Goal: Task Accomplishment & Management: Manage account settings

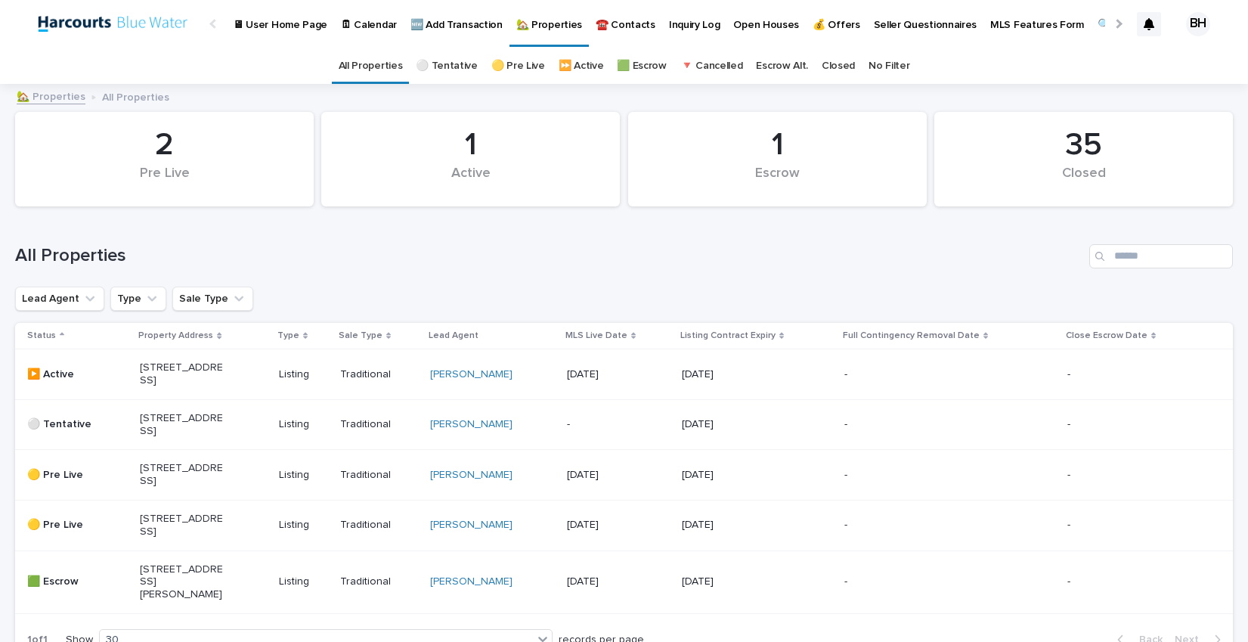
click at [427, 26] on p "🆕 Add Transaction" at bounding box center [456, 16] width 92 height 32
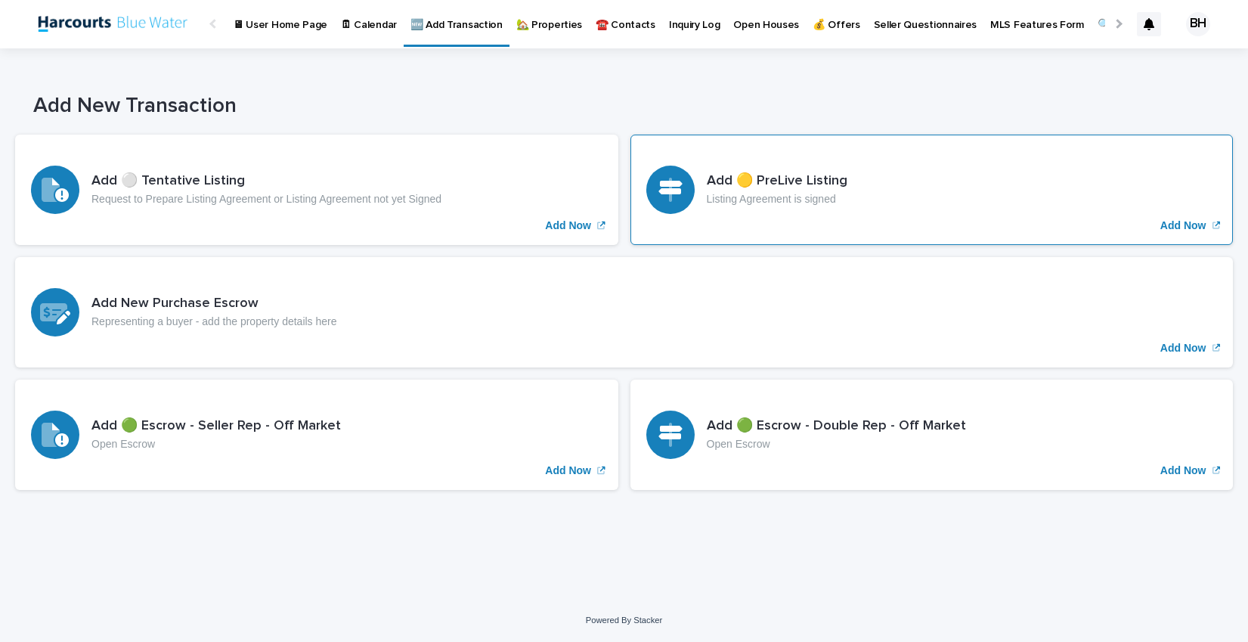
click at [931, 176] on div "Add 🟡 PreLive Listing Listing Agreement is signed Add Now" at bounding box center [931, 190] width 603 height 110
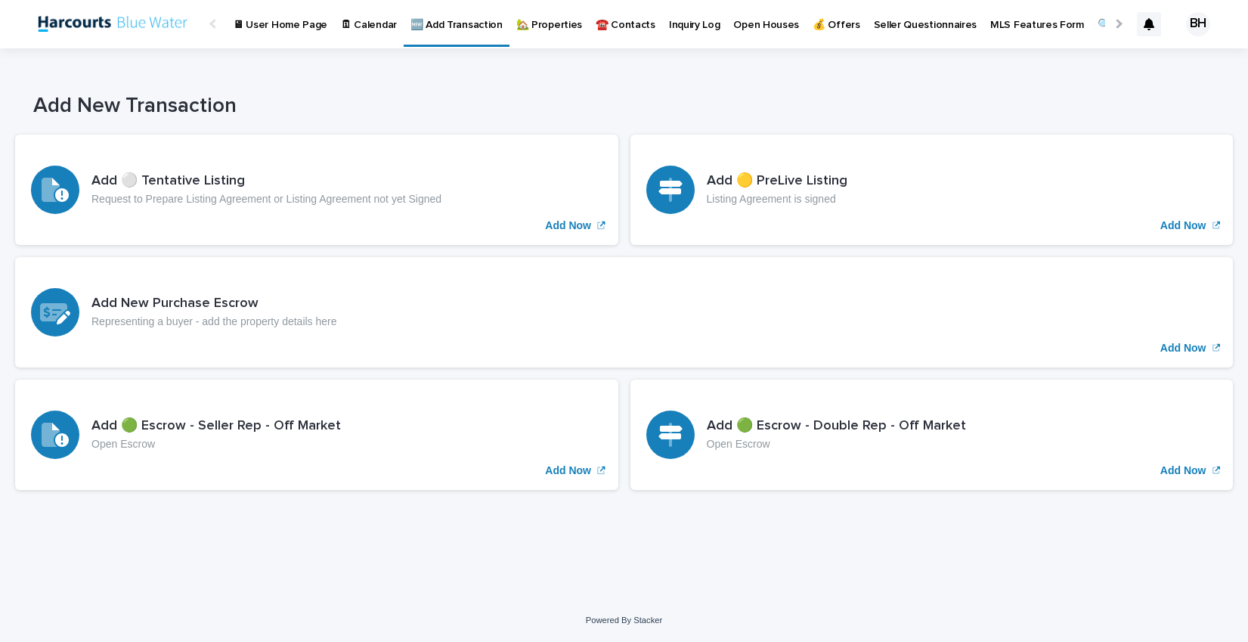
click at [88, 27] on img at bounding box center [112, 24] width 164 height 30
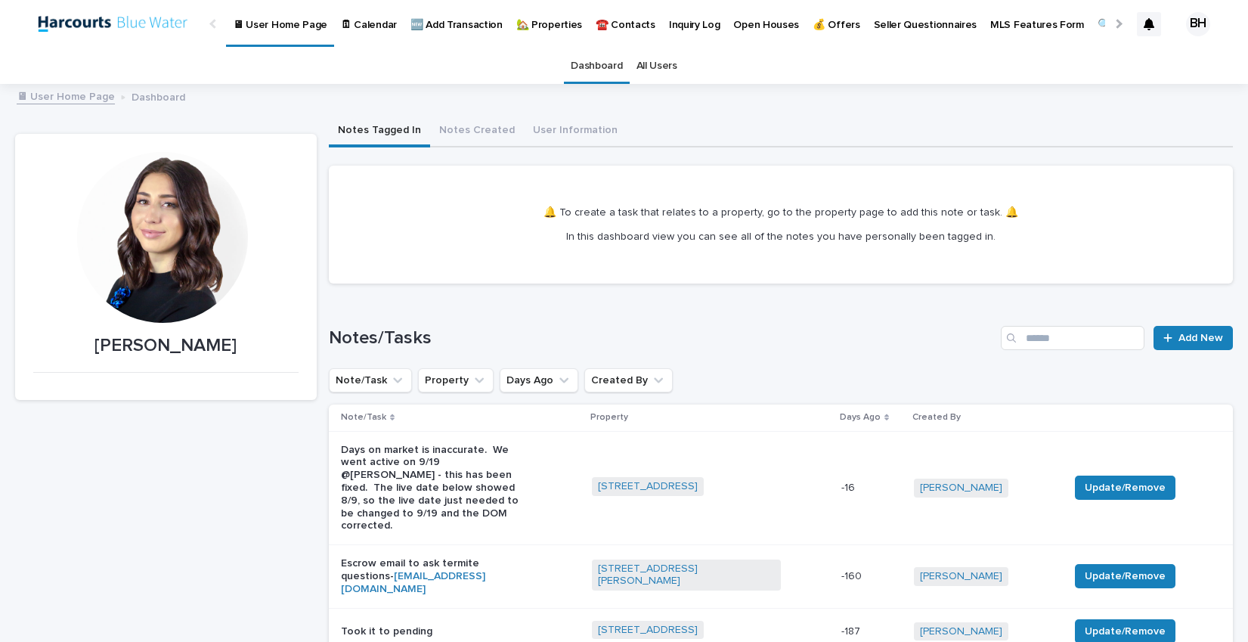
click at [538, 25] on p "🏡 Properties" at bounding box center [549, 16] width 66 height 32
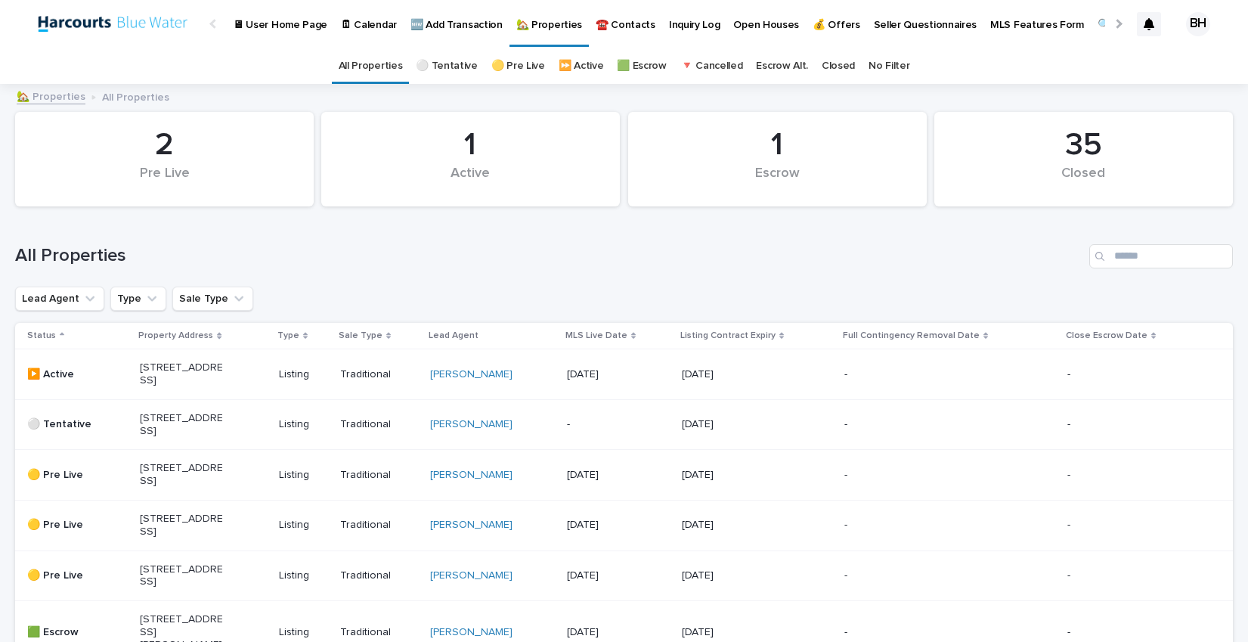
click at [443, 62] on link "⚪️ Tentative" at bounding box center [447, 66] width 62 height 36
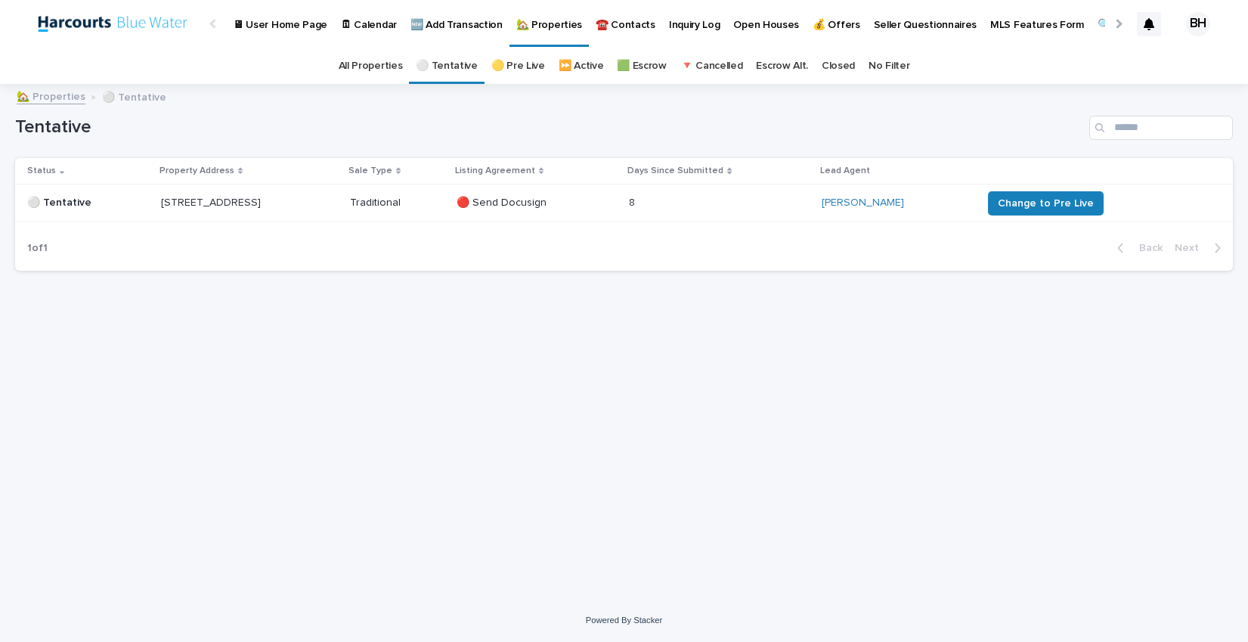
click at [438, 26] on p "🆕 Add Transaction" at bounding box center [456, 16] width 92 height 32
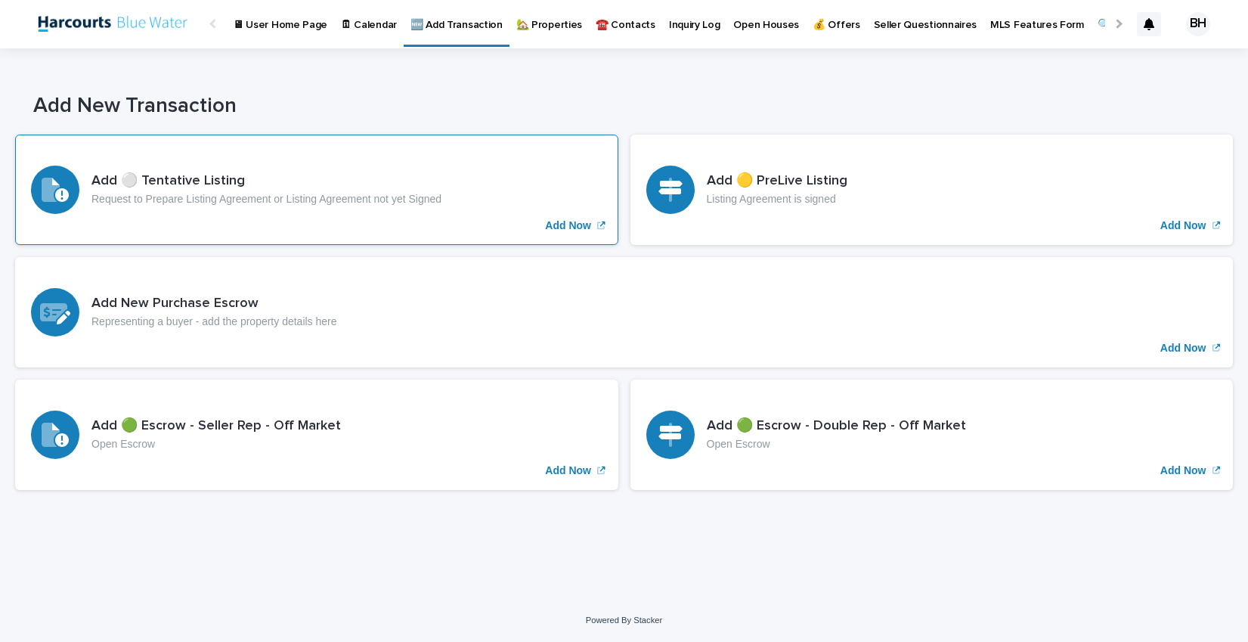
click at [316, 188] on h3 "Add ⚪️ Tentative Listing" at bounding box center [266, 181] width 350 height 17
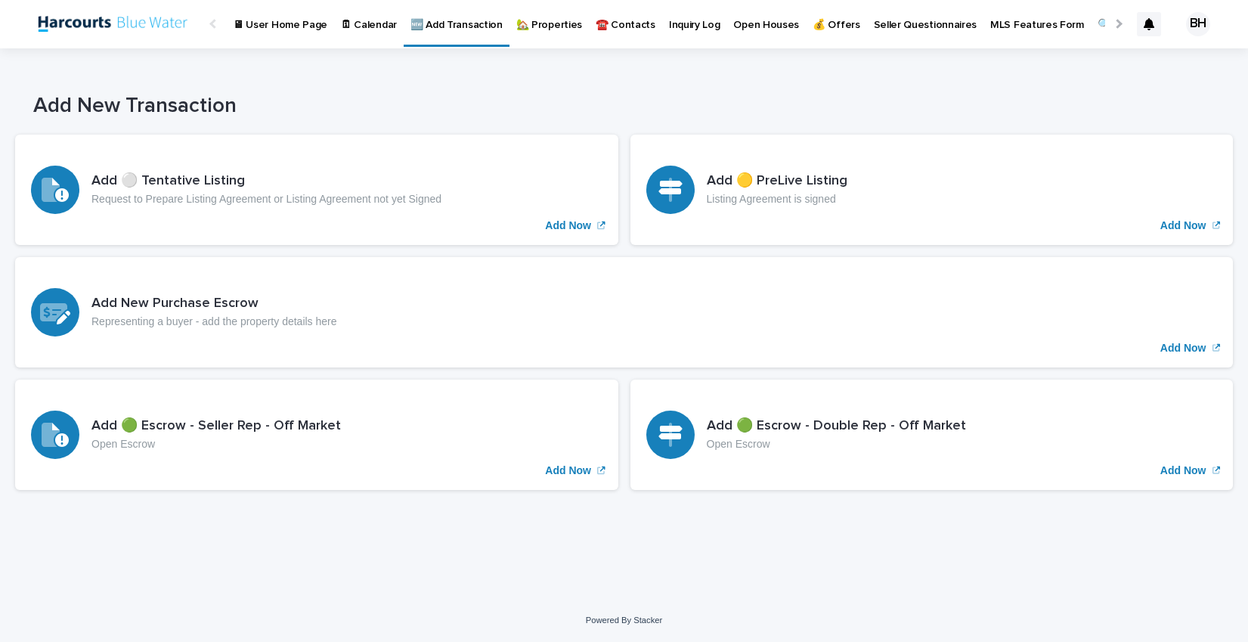
click at [116, 34] on img at bounding box center [112, 24] width 164 height 30
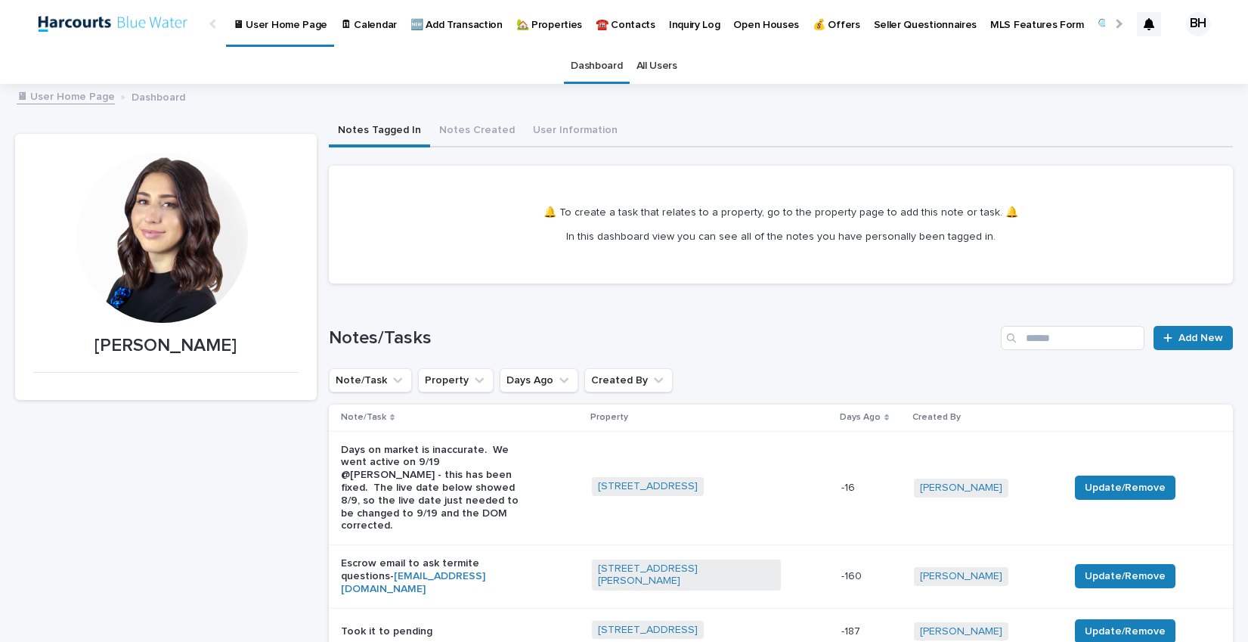
click at [533, 25] on p "🏡 Properties" at bounding box center [549, 16] width 66 height 32
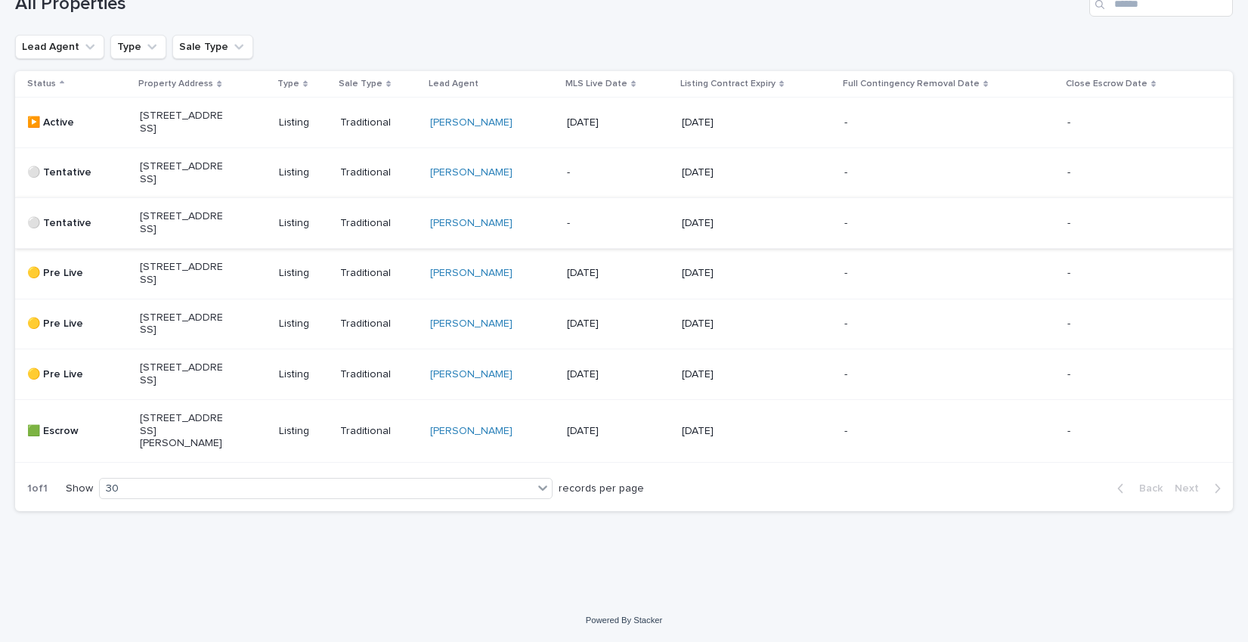
scroll to position [307, 0]
click at [194, 110] on p "[STREET_ADDRESS]" at bounding box center [182, 123] width 84 height 26
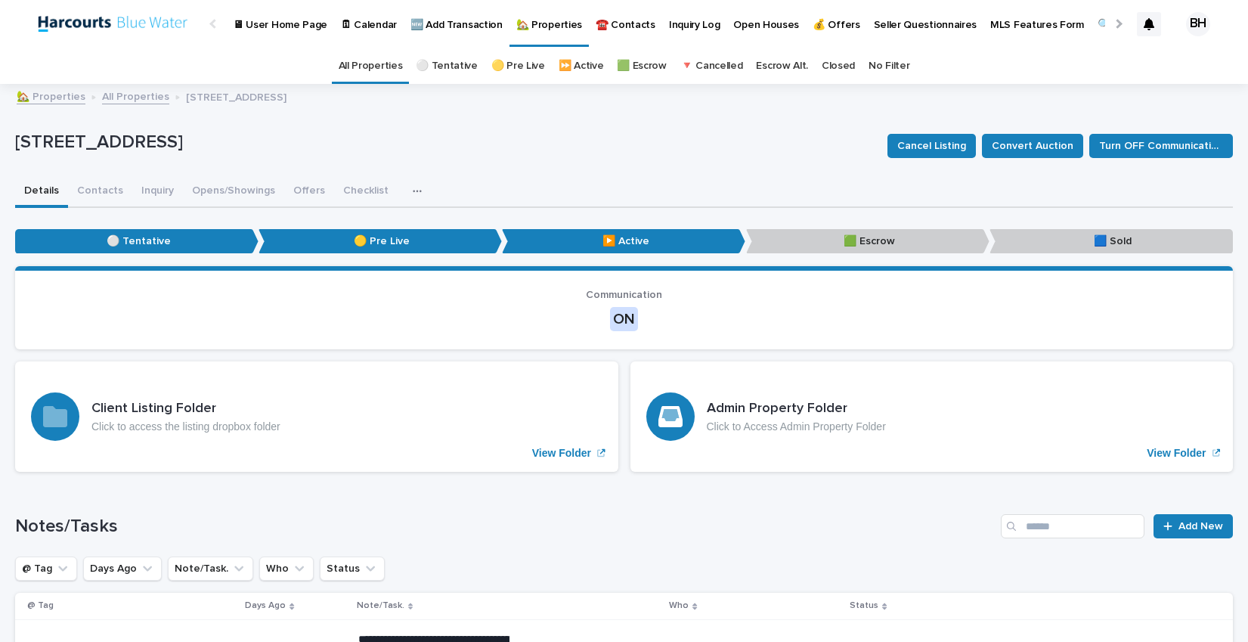
click at [117, 98] on link "All Properties" at bounding box center [135, 95] width 67 height 17
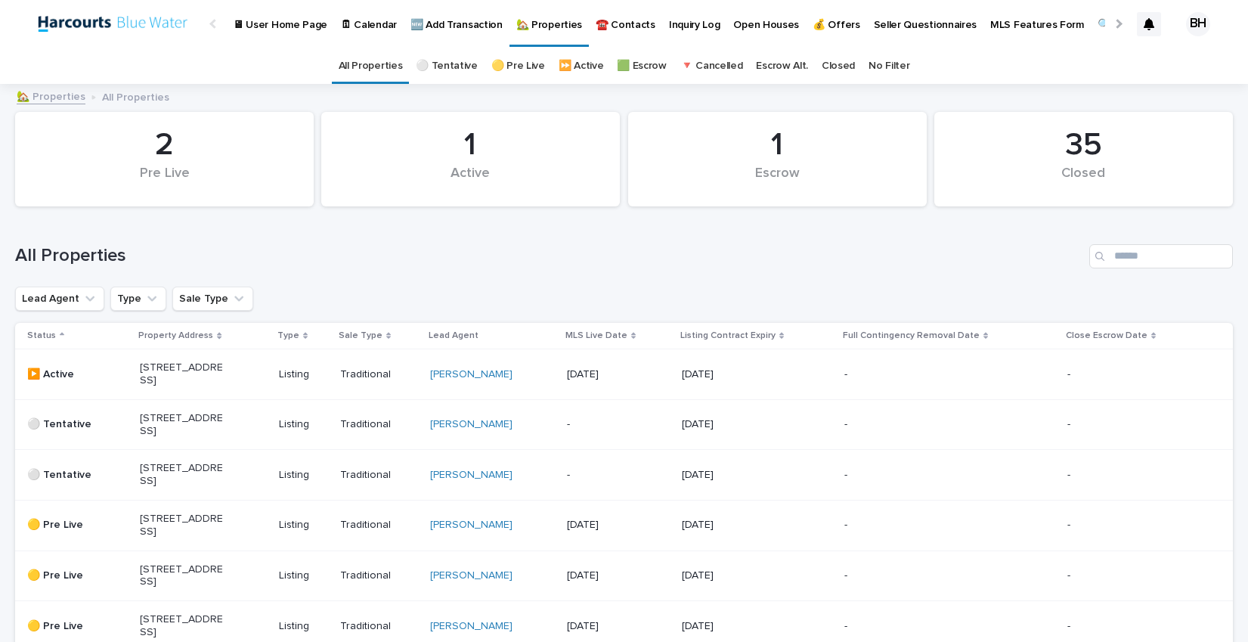
click at [630, 264] on h1 "All Properties" at bounding box center [549, 256] width 1068 height 22
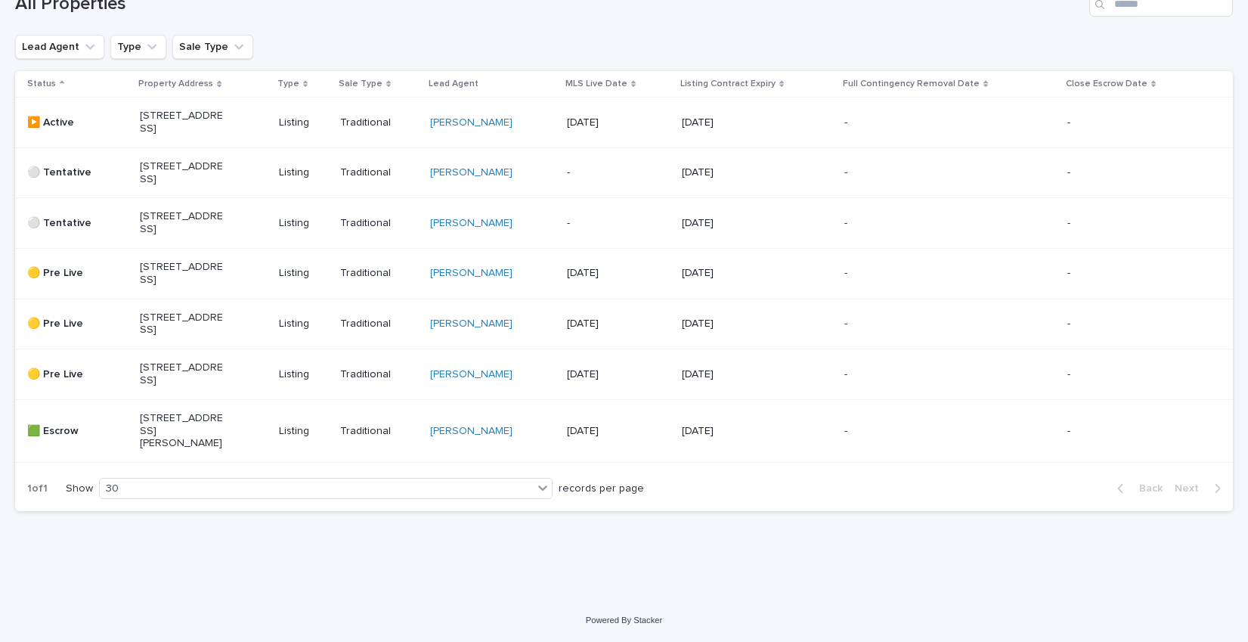
scroll to position [265, 0]
click at [618, 35] on div "Lead Agent Type Sale Type" at bounding box center [624, 47] width 1218 height 24
click at [172, 236] on p "[STREET_ADDRESS]" at bounding box center [182, 223] width 84 height 26
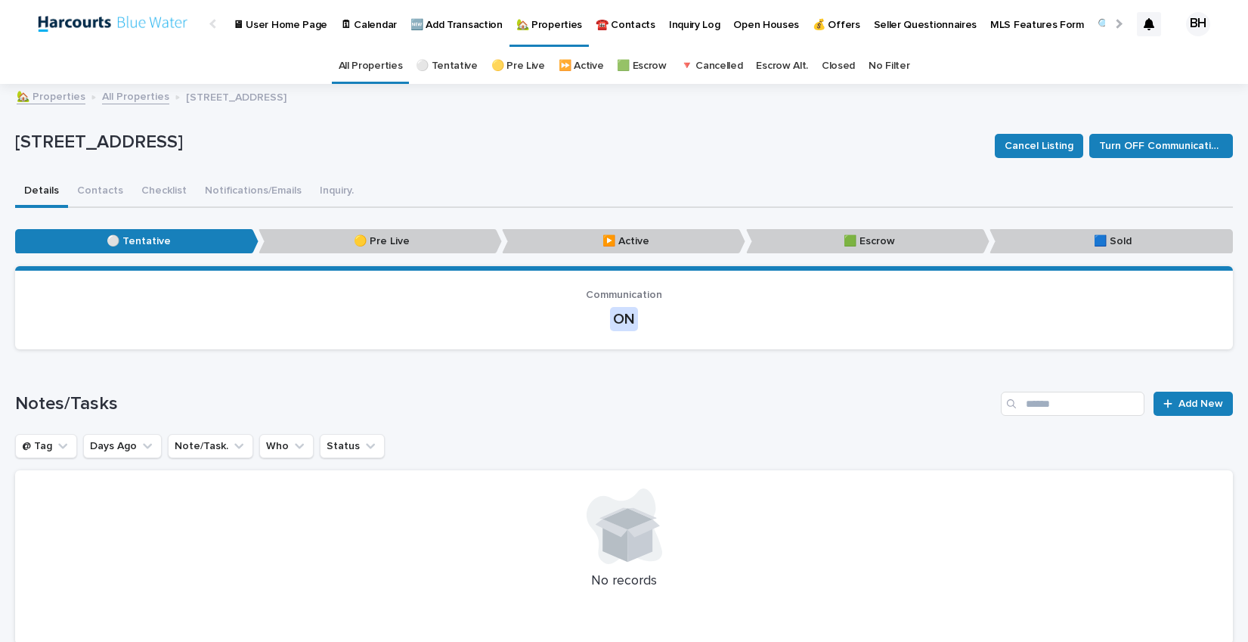
click at [125, 98] on link "All Properties" at bounding box center [135, 95] width 67 height 17
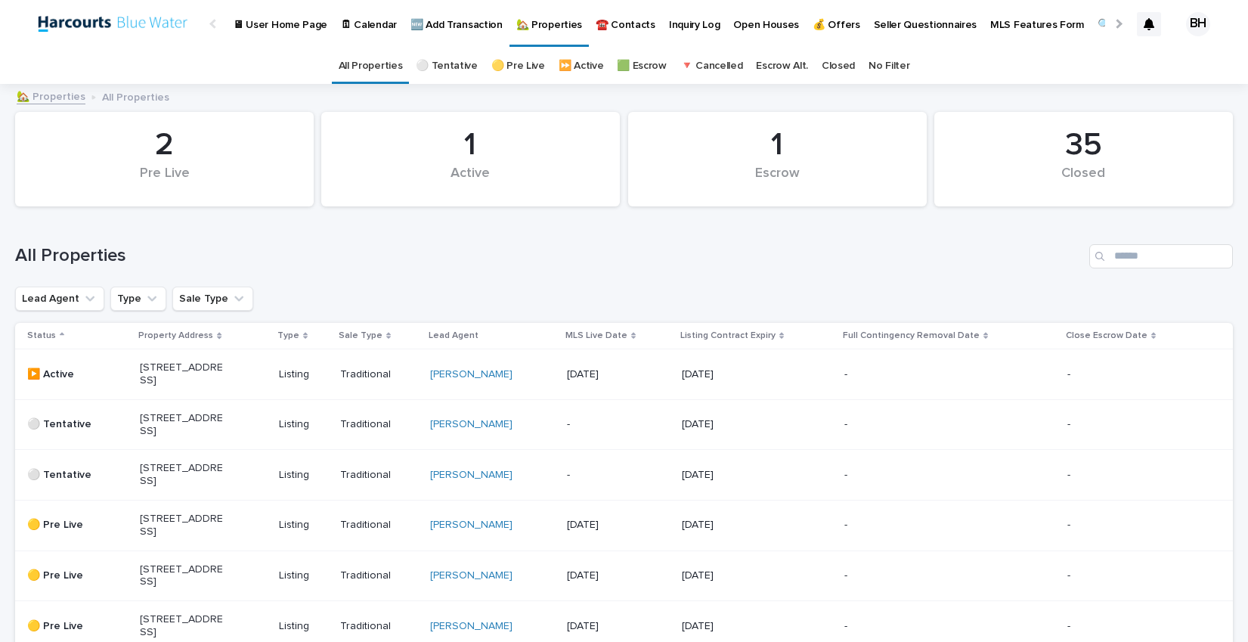
scroll to position [48, 0]
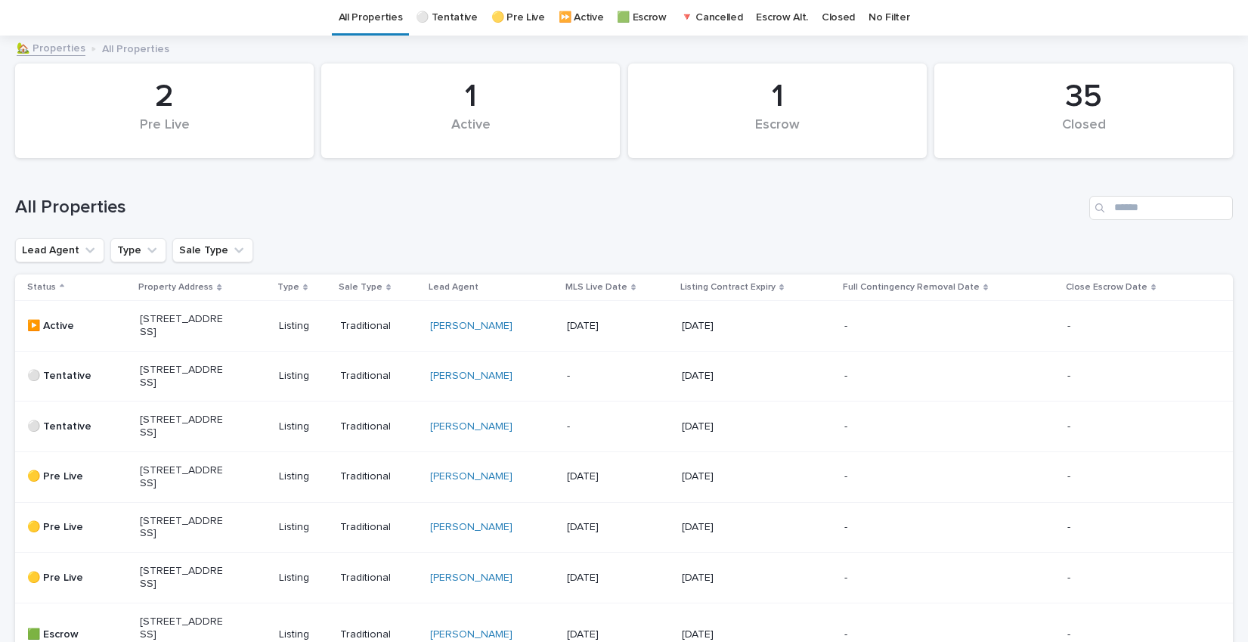
click at [187, 445] on div "[STREET_ADDRESS]" at bounding box center [203, 426] width 126 height 38
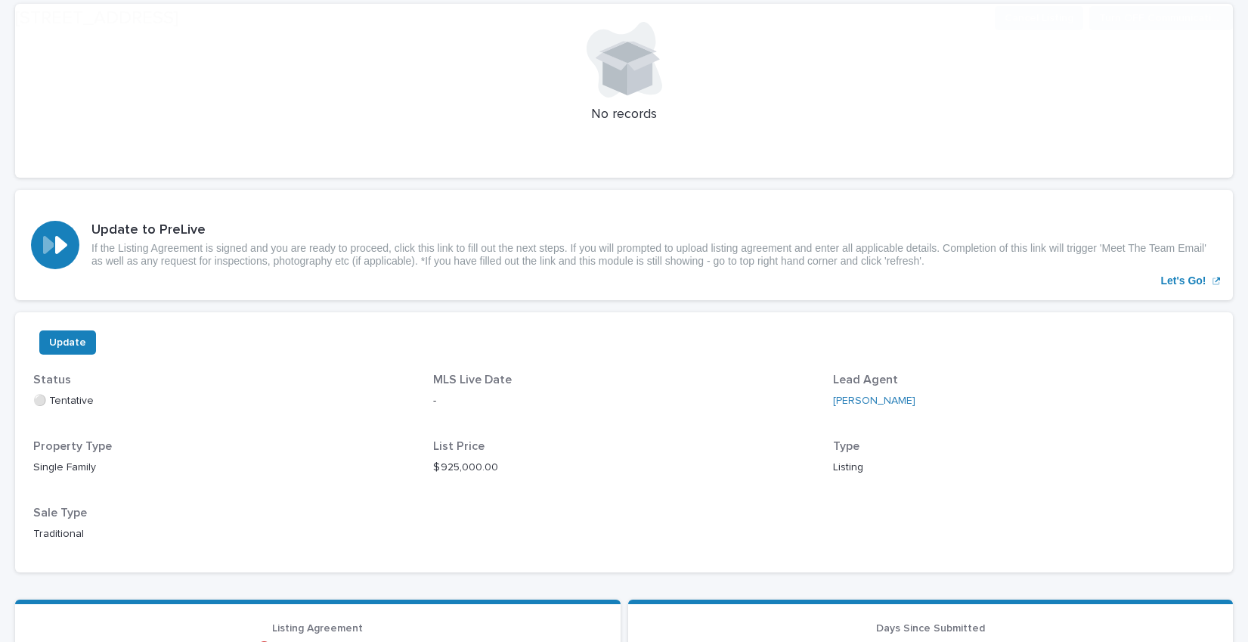
scroll to position [708, 0]
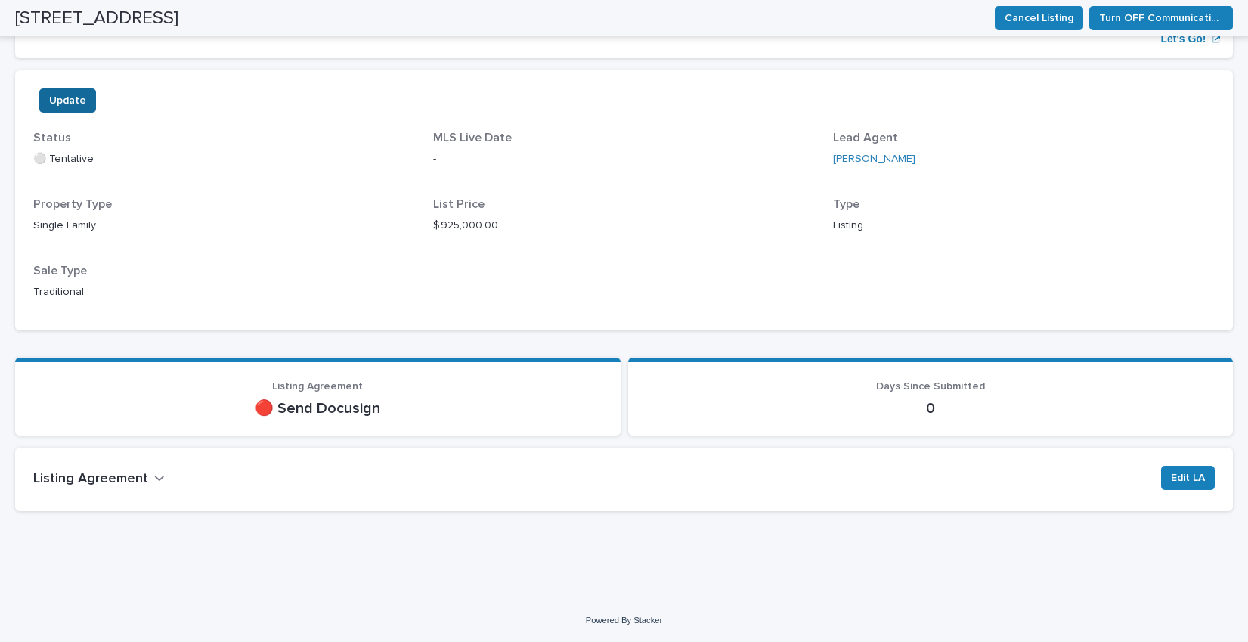
click at [82, 100] on span "Update" at bounding box center [67, 101] width 37 height 26
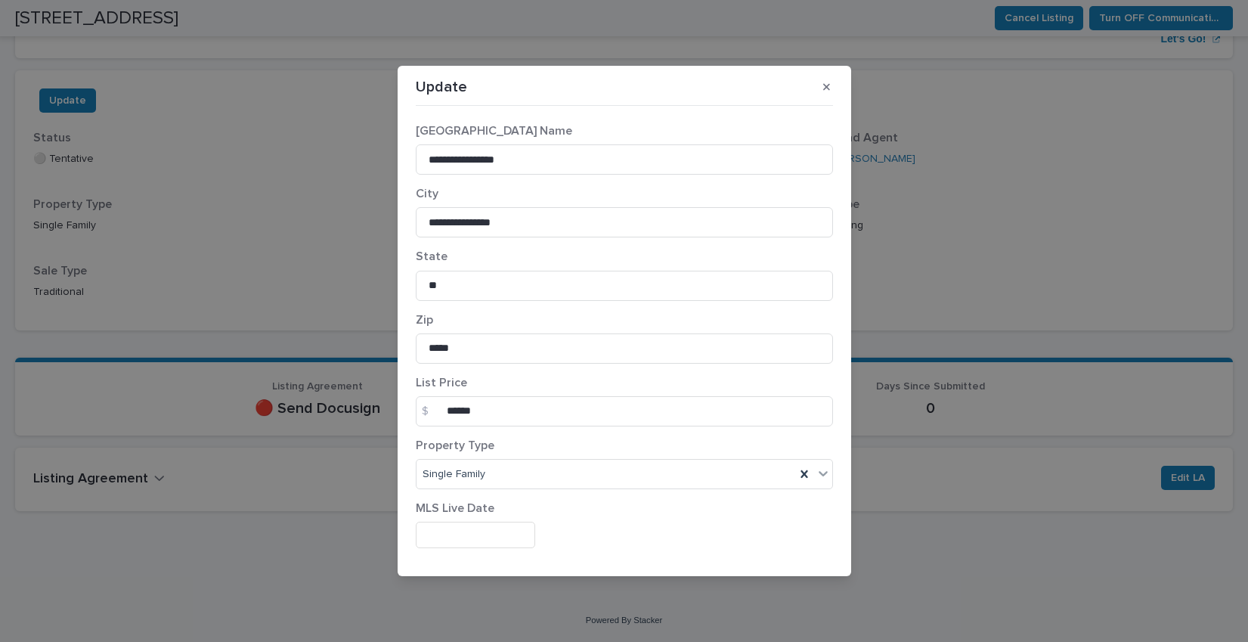
scroll to position [48, 0]
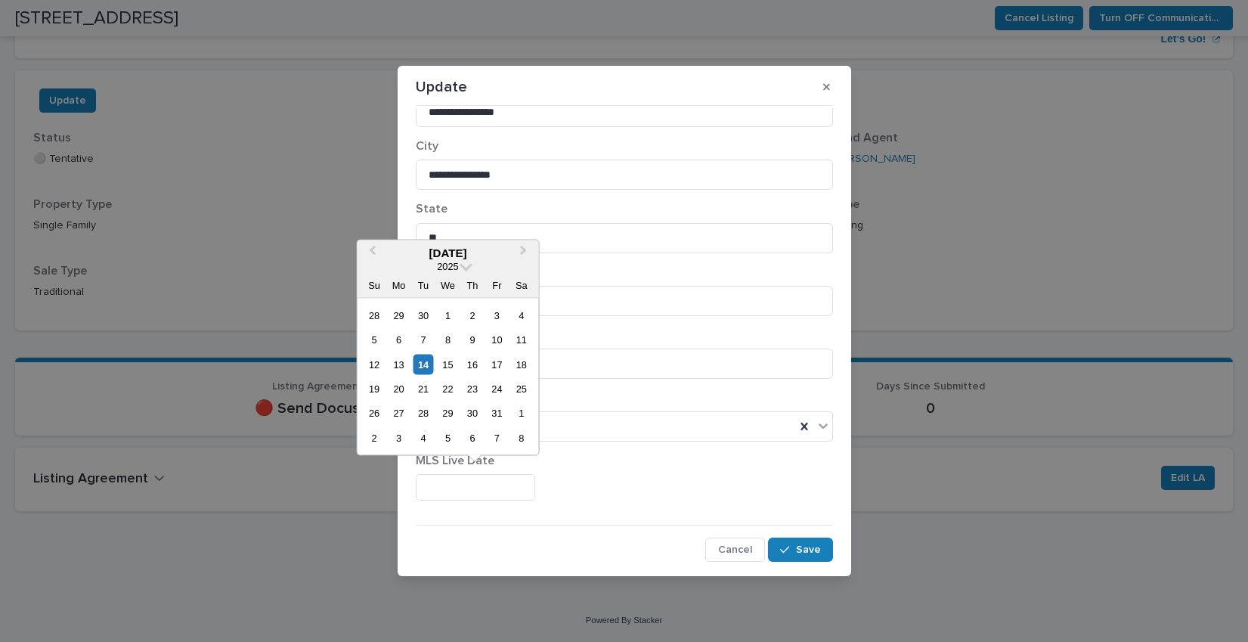
click at [468, 479] on input "text" at bounding box center [475, 487] width 119 height 26
click at [464, 422] on div "30" at bounding box center [472, 413] width 20 height 20
type input "**********"
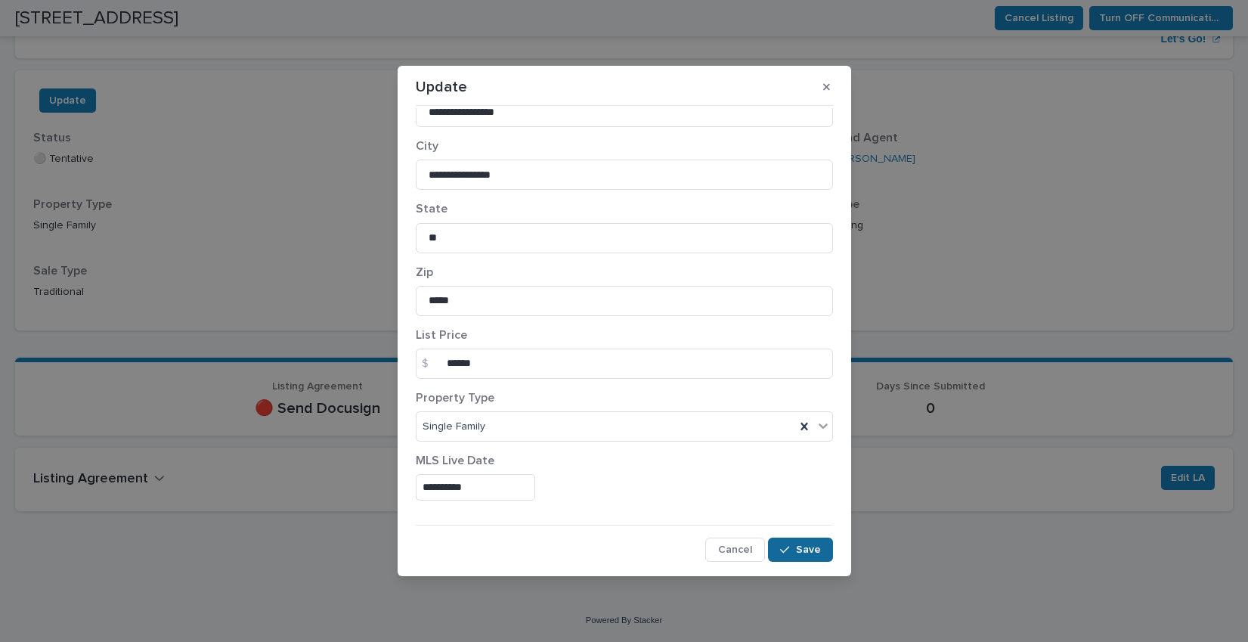
click at [792, 542] on button "Save" at bounding box center [800, 550] width 64 height 24
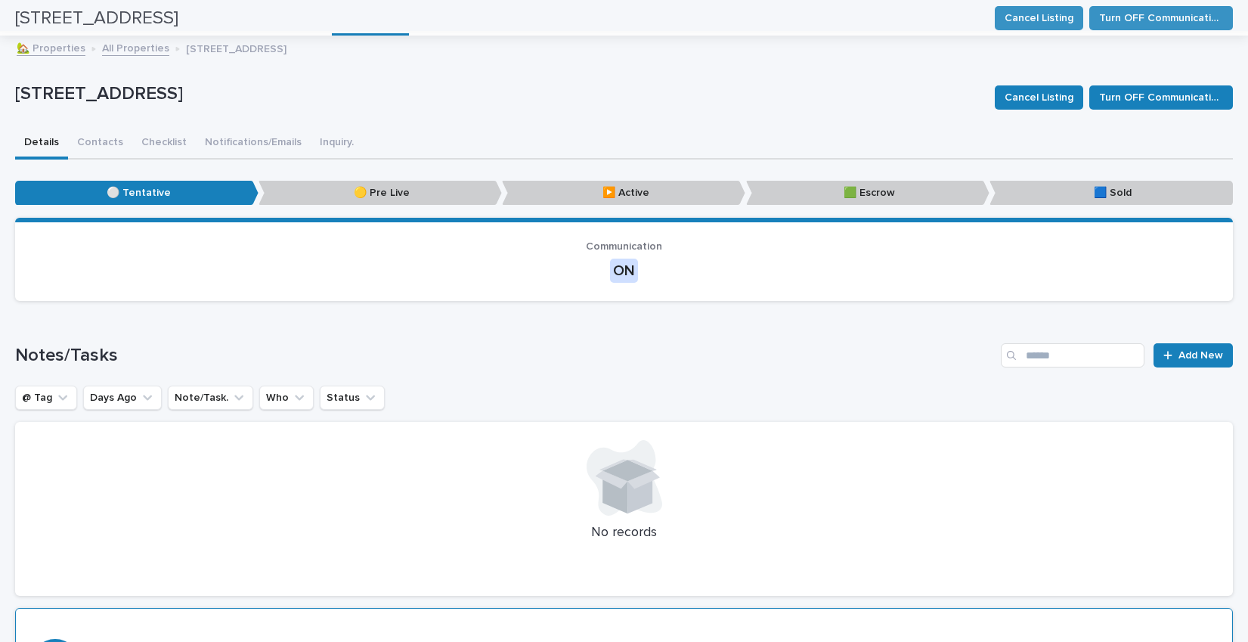
scroll to position [0, 0]
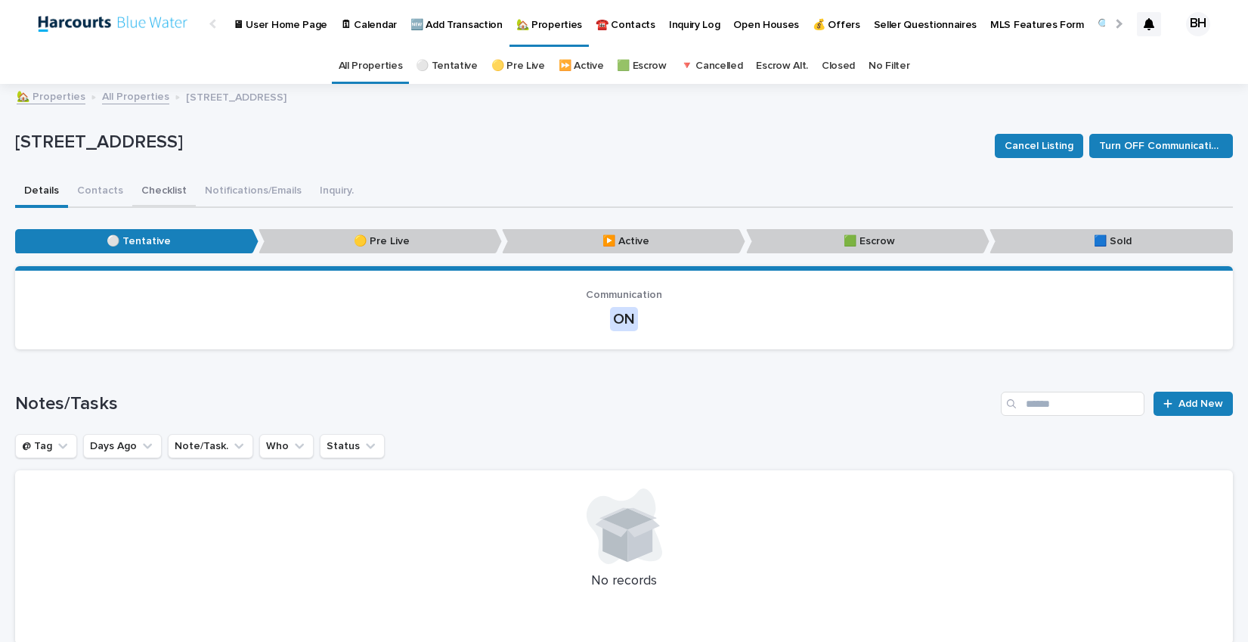
click at [179, 194] on button "Checklist" at bounding box center [164, 192] width 64 height 32
